Goal: Task Accomplishment & Management: Use online tool/utility

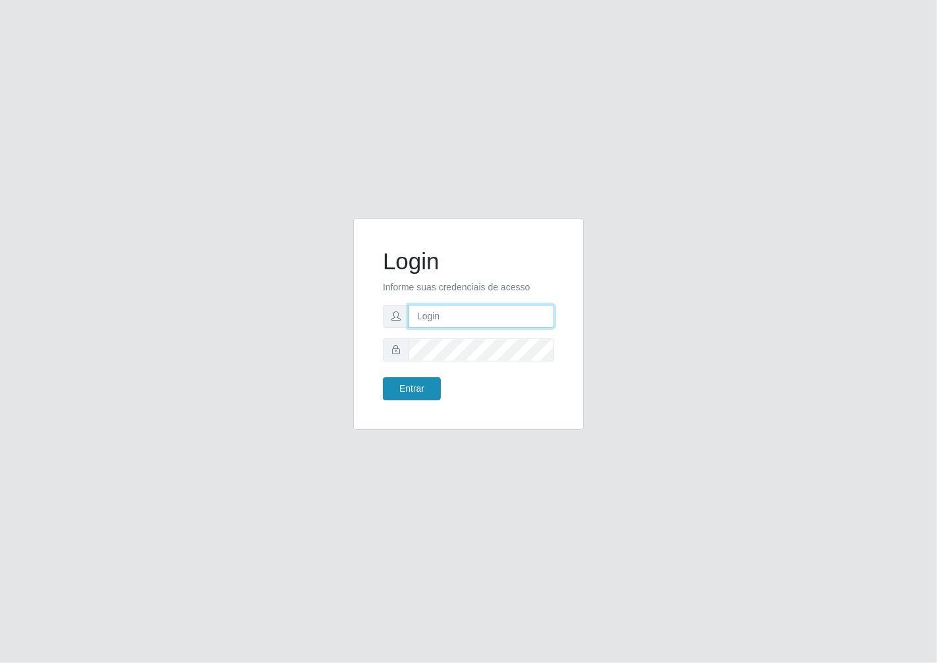
type input "janaina@iwof"
click at [398, 400] on button "Entrar" at bounding box center [412, 388] width 58 height 23
click at [399, 391] on button "Entrar" at bounding box center [412, 388] width 58 height 23
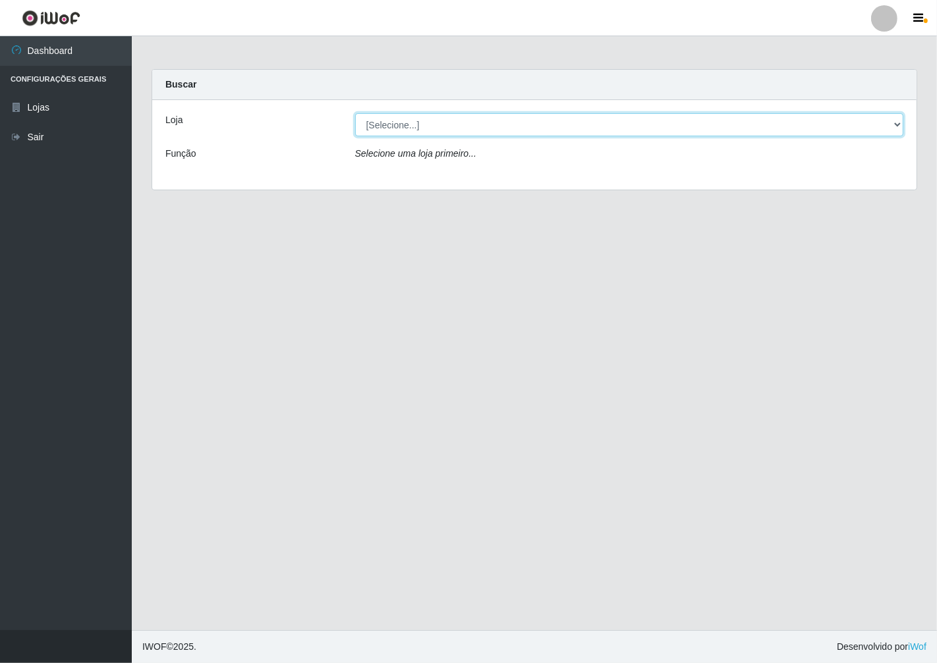
click at [891, 119] on select "[Selecione...] Minimercado Filezão" at bounding box center [629, 124] width 549 height 23
select select "204"
click at [355, 113] on select "[Selecione...] Minimercado Filezão" at bounding box center [629, 124] width 549 height 23
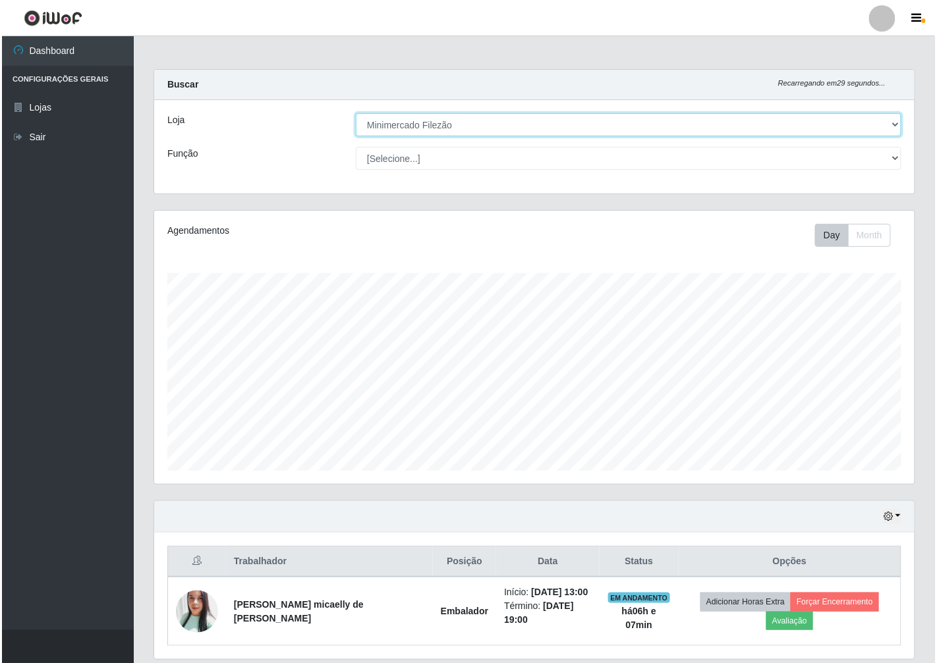
scroll to position [273, 760]
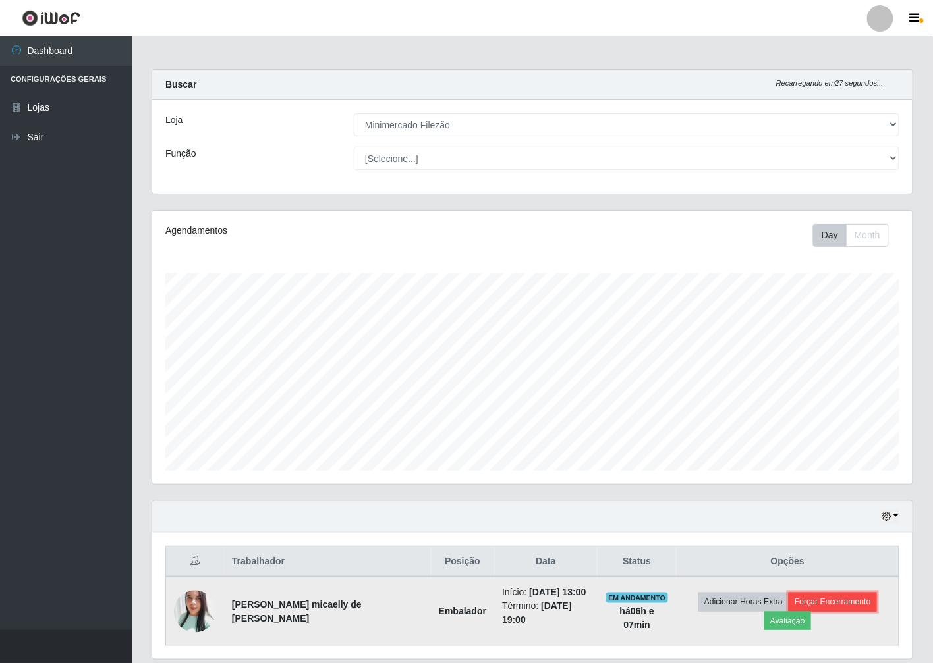
click at [800, 608] on button "Forçar Encerramento" at bounding box center [832, 602] width 88 height 18
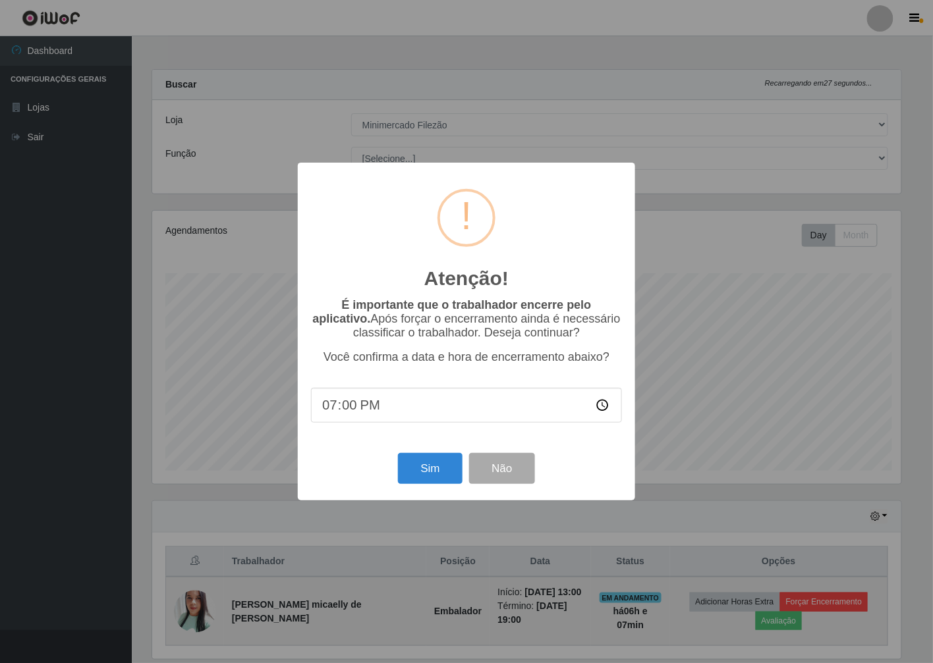
scroll to position [273, 752]
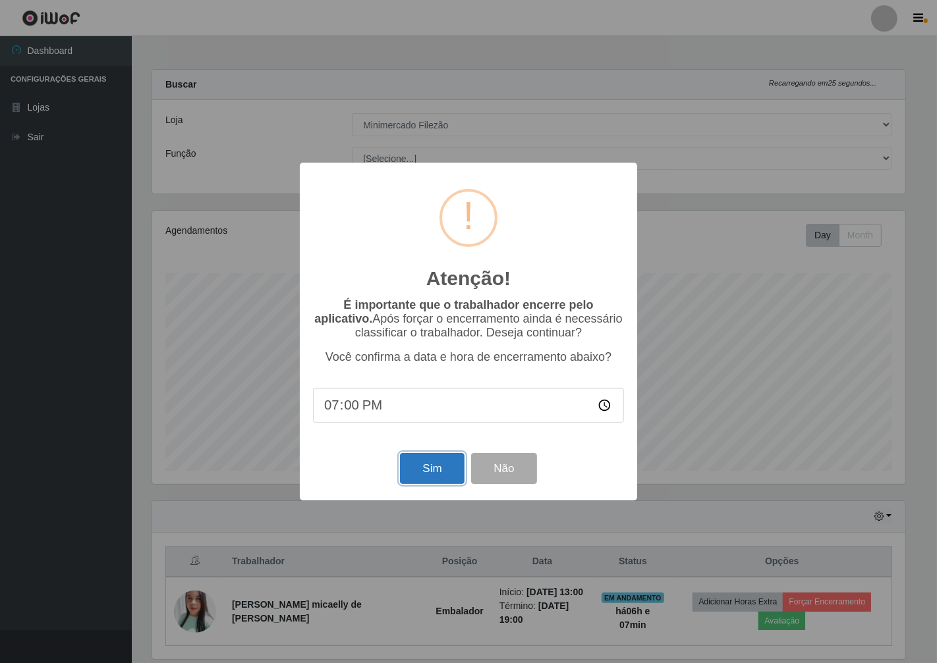
click at [430, 476] on button "Sim" at bounding box center [432, 468] width 64 height 31
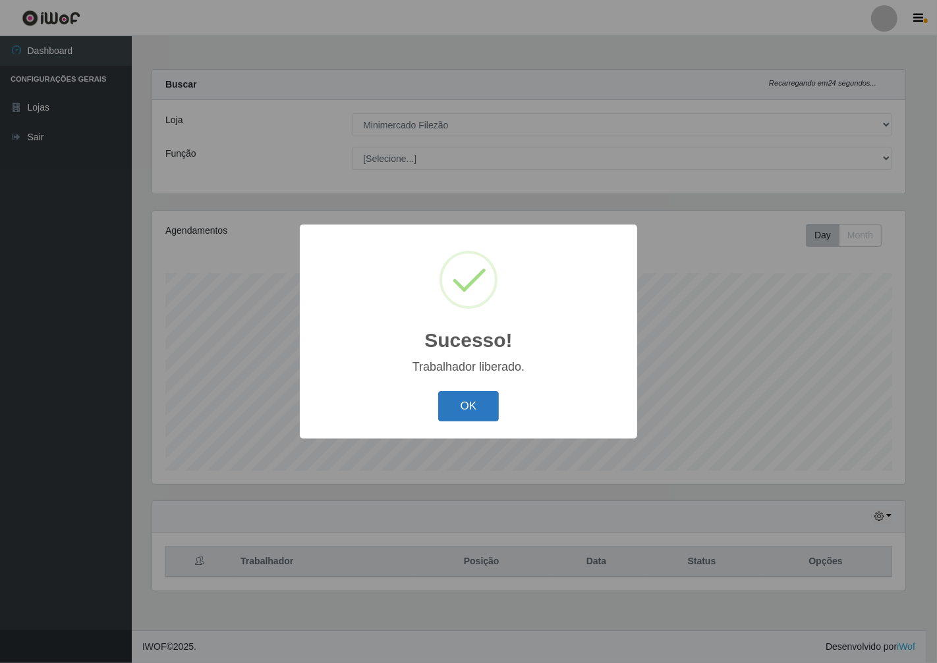
click at [488, 420] on button "OK" at bounding box center [468, 406] width 61 height 31
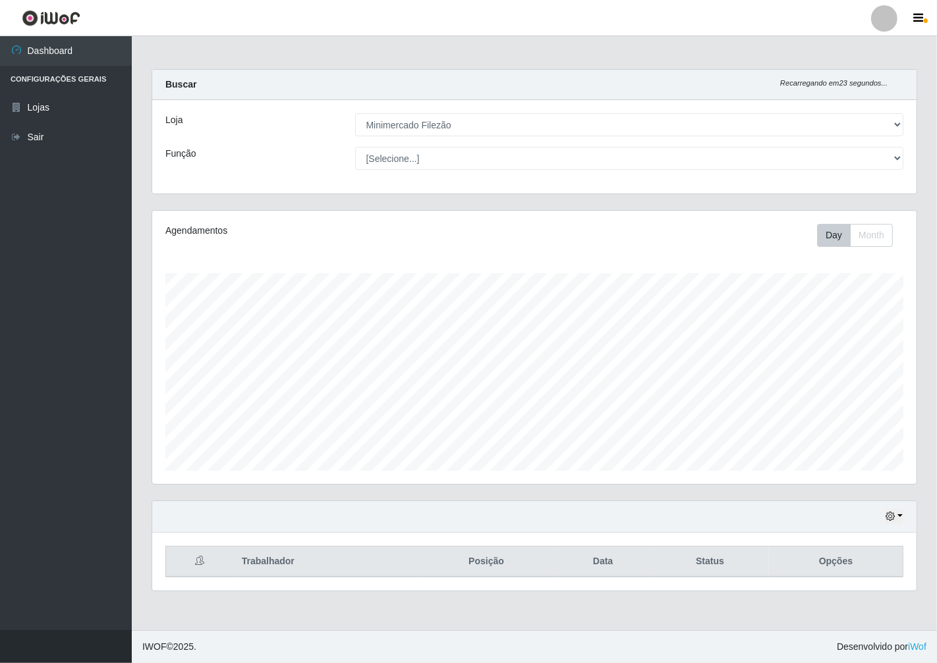
scroll to position [273, 764]
